Goal: Check status: Check status

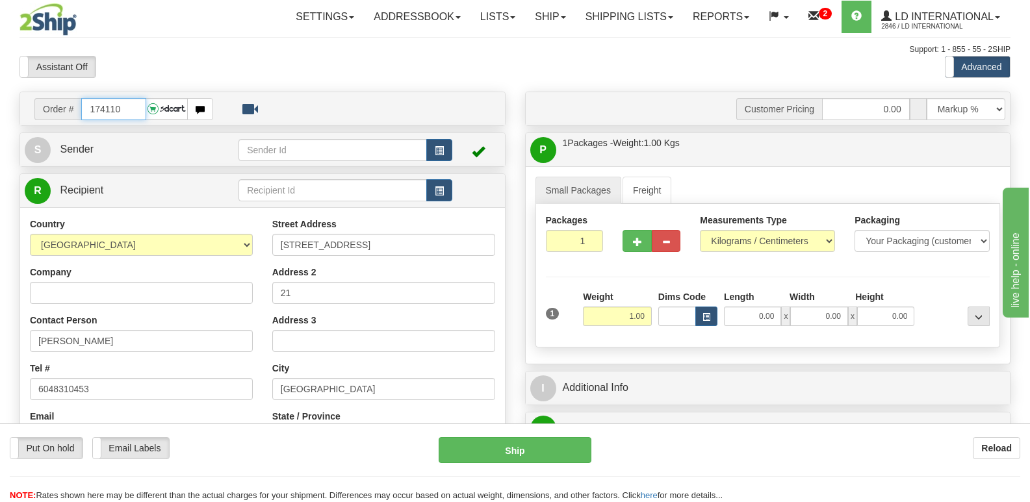
click at [134, 104] on input "174110" at bounding box center [113, 109] width 64 height 22
